Goal: Information Seeking & Learning: Check status

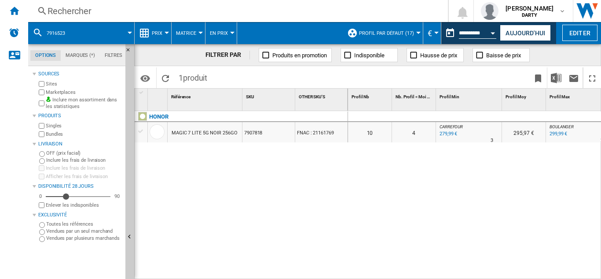
scroll to position [0, 551]
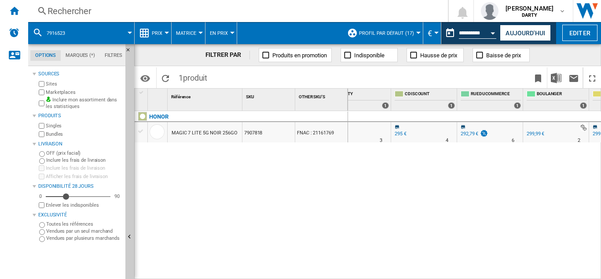
click at [86, 7] on div "Rechercher" at bounding box center [237, 11] width 378 height 12
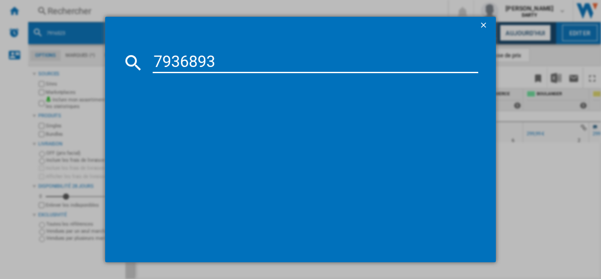
type input "7936893"
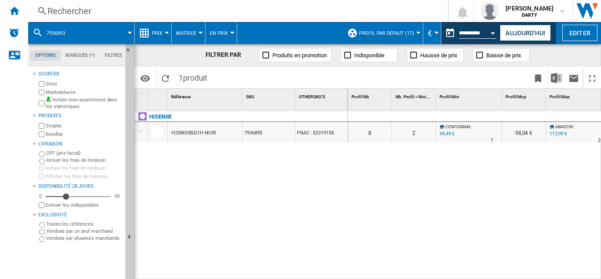
click at [495, 34] on button "Open calendar" at bounding box center [494, 32] width 16 height 16
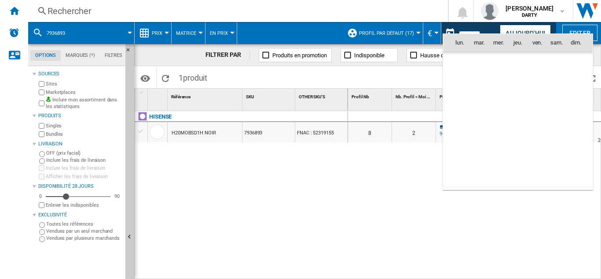
scroll to position [4201, 0]
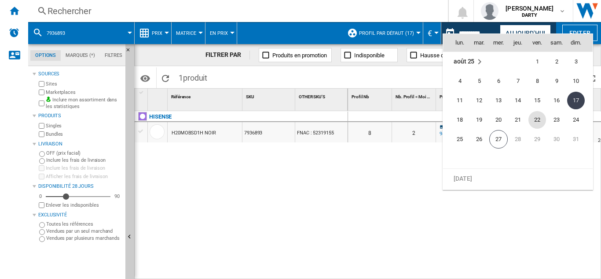
click at [535, 124] on span "22" at bounding box center [538, 120] width 18 height 18
type input "**********"
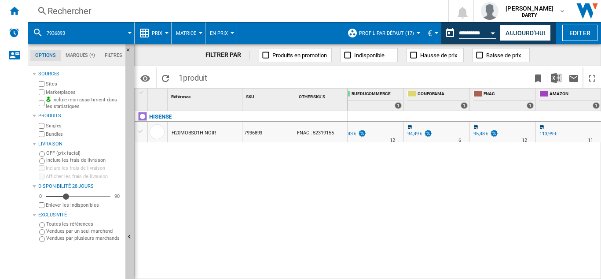
scroll to position [0, 682]
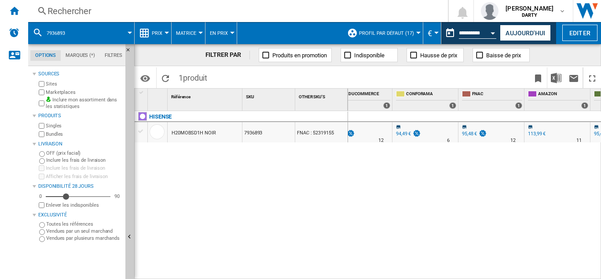
click at [77, 13] on div "Rechercher" at bounding box center [237, 11] width 378 height 12
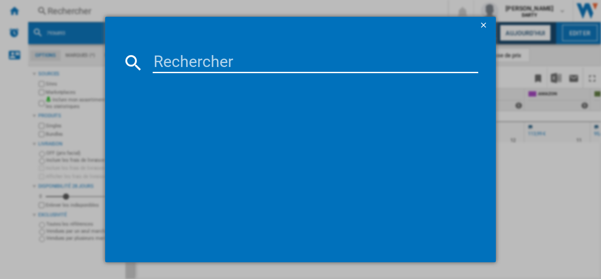
click at [157, 60] on input at bounding box center [316, 62] width 326 height 21
type input "7949685"
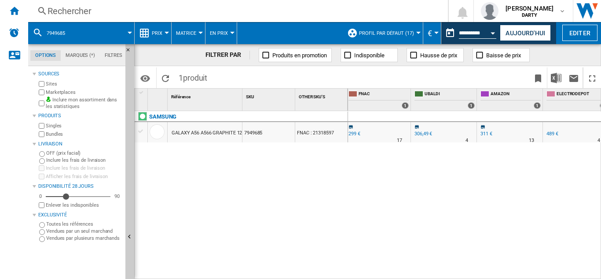
scroll to position [0, 864]
